Goal: Navigation & Orientation: Find specific page/section

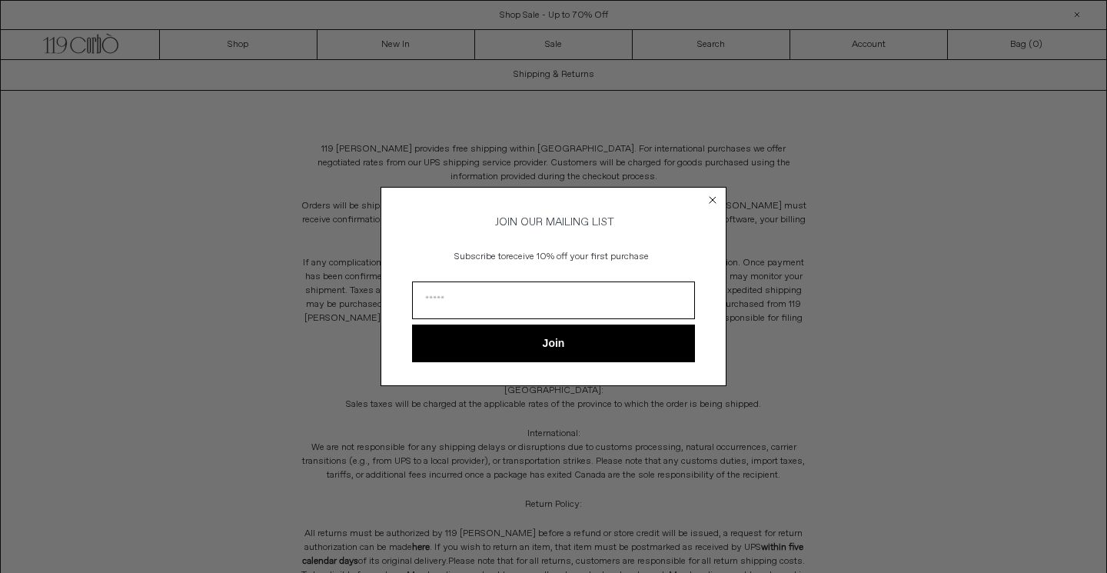
click at [710, 197] on circle "Close dialog" at bounding box center [713, 200] width 15 height 15
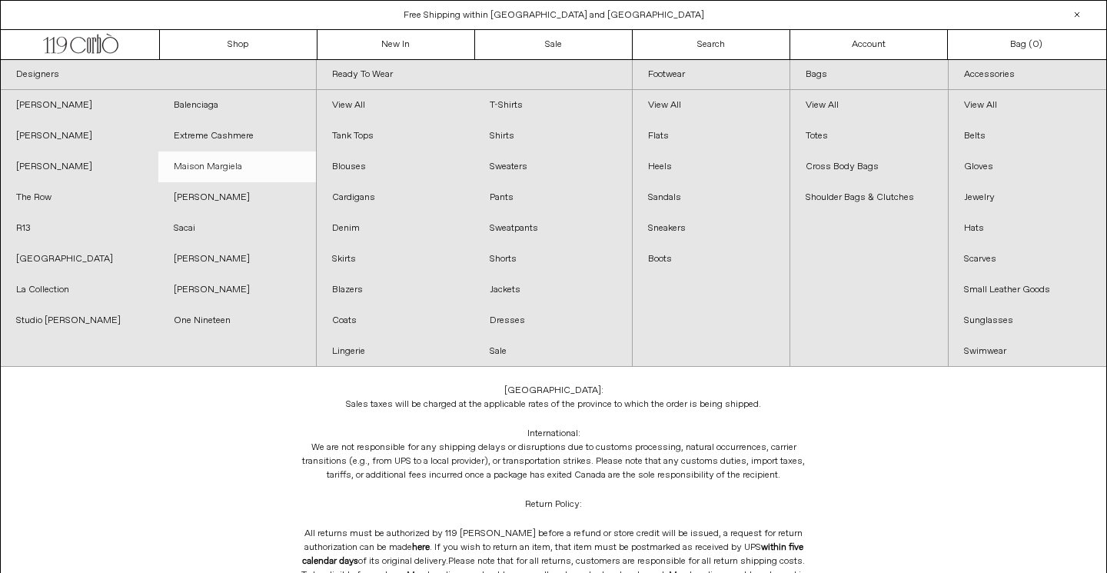
click at [227, 161] on link "Maison Margiela" at bounding box center [237, 166] width 158 height 31
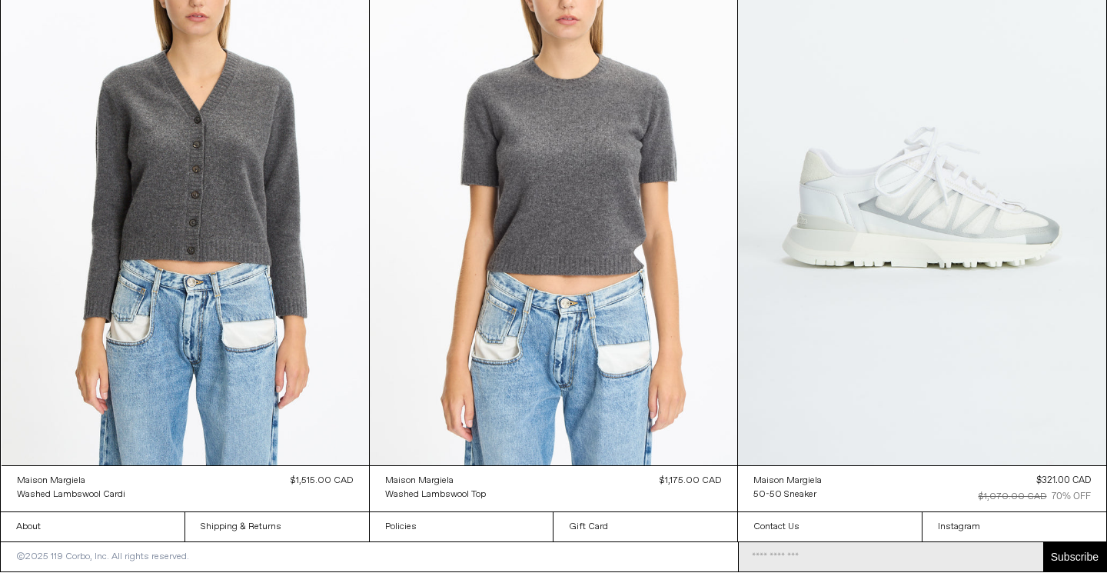
scroll to position [6128, 0]
